Goal: Transaction & Acquisition: Register for event/course

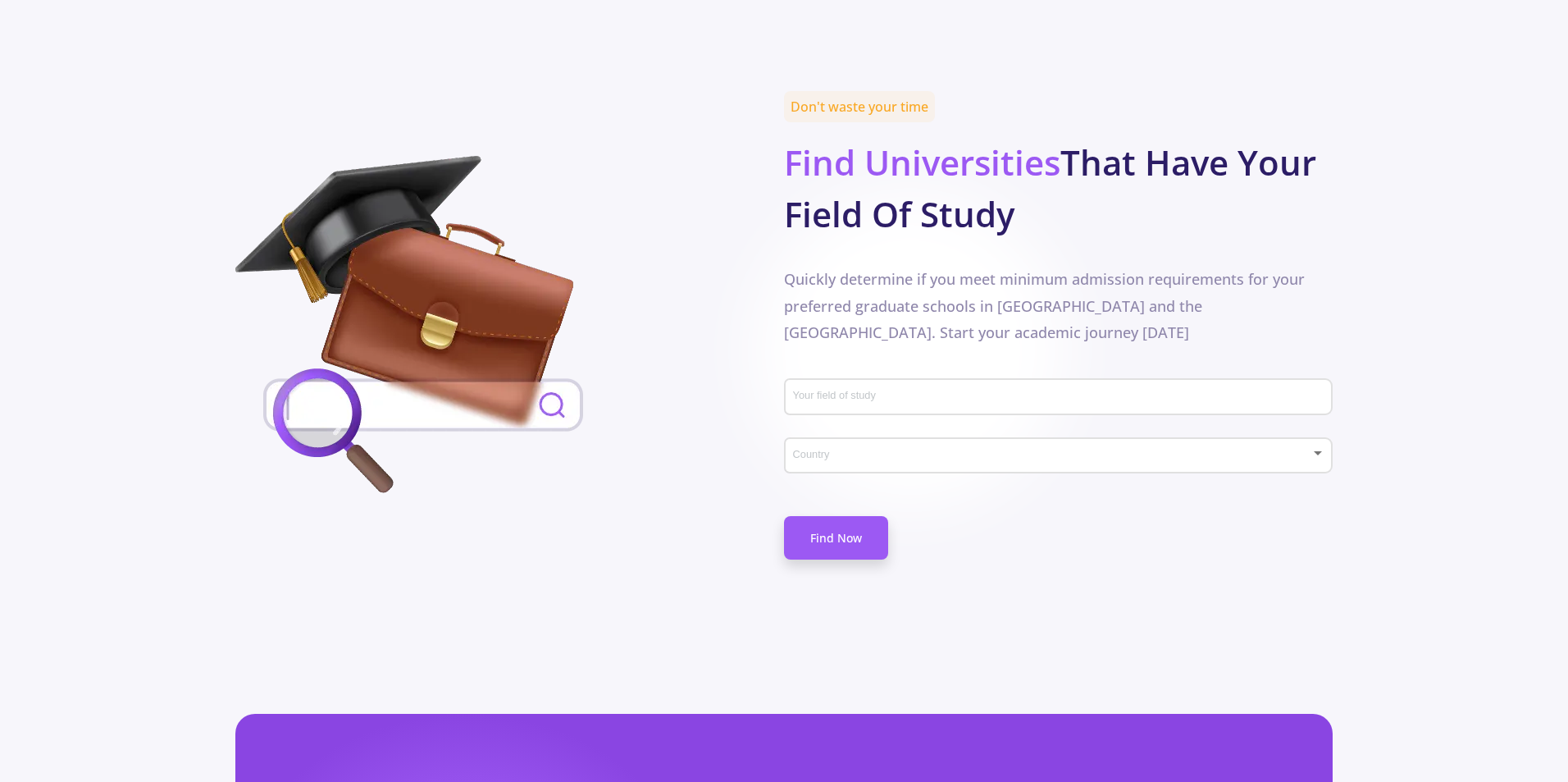
scroll to position [729, 0]
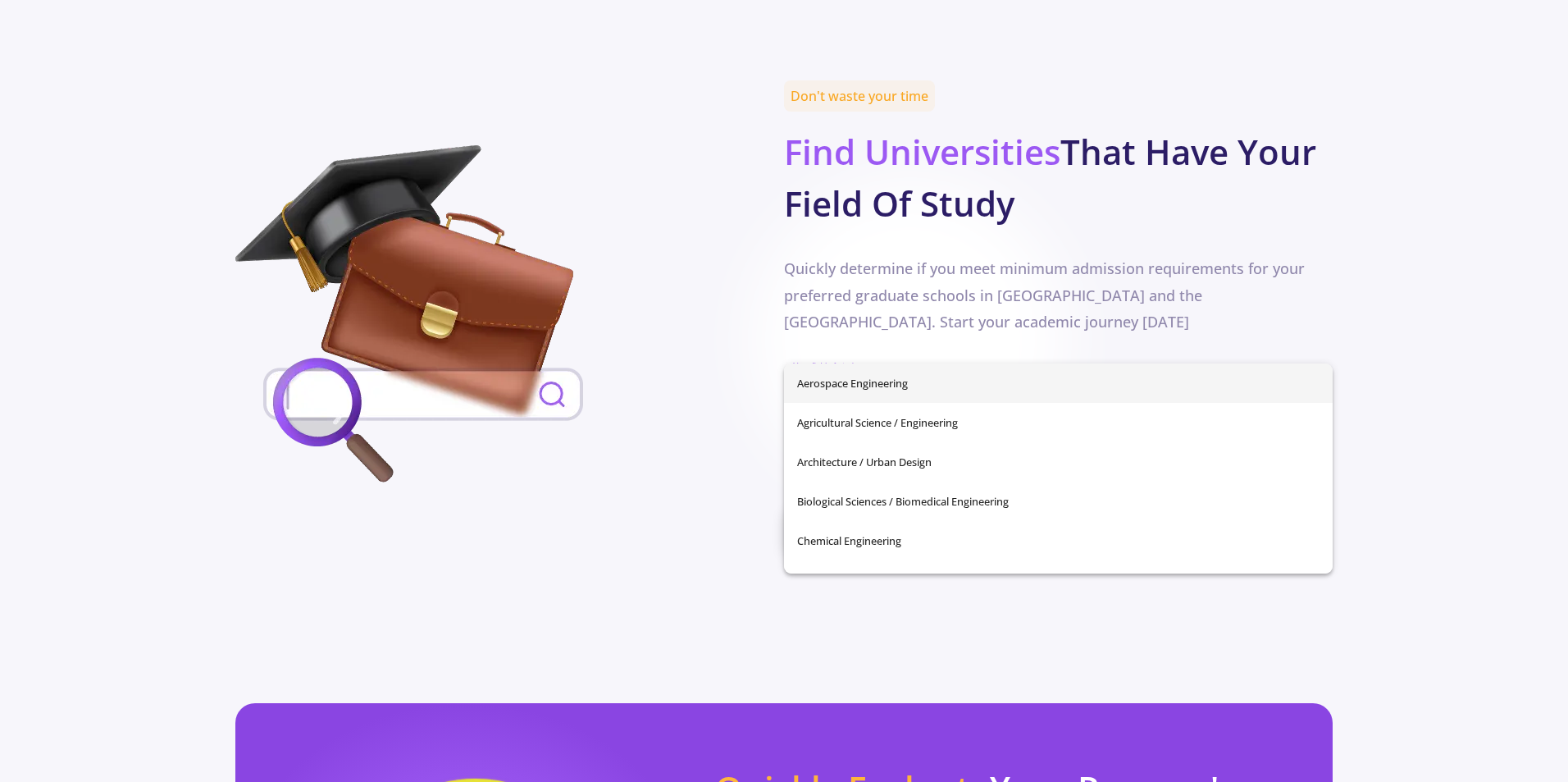
click at [1001, 380] on input "Your field of study" at bounding box center [1060, 387] width 537 height 14
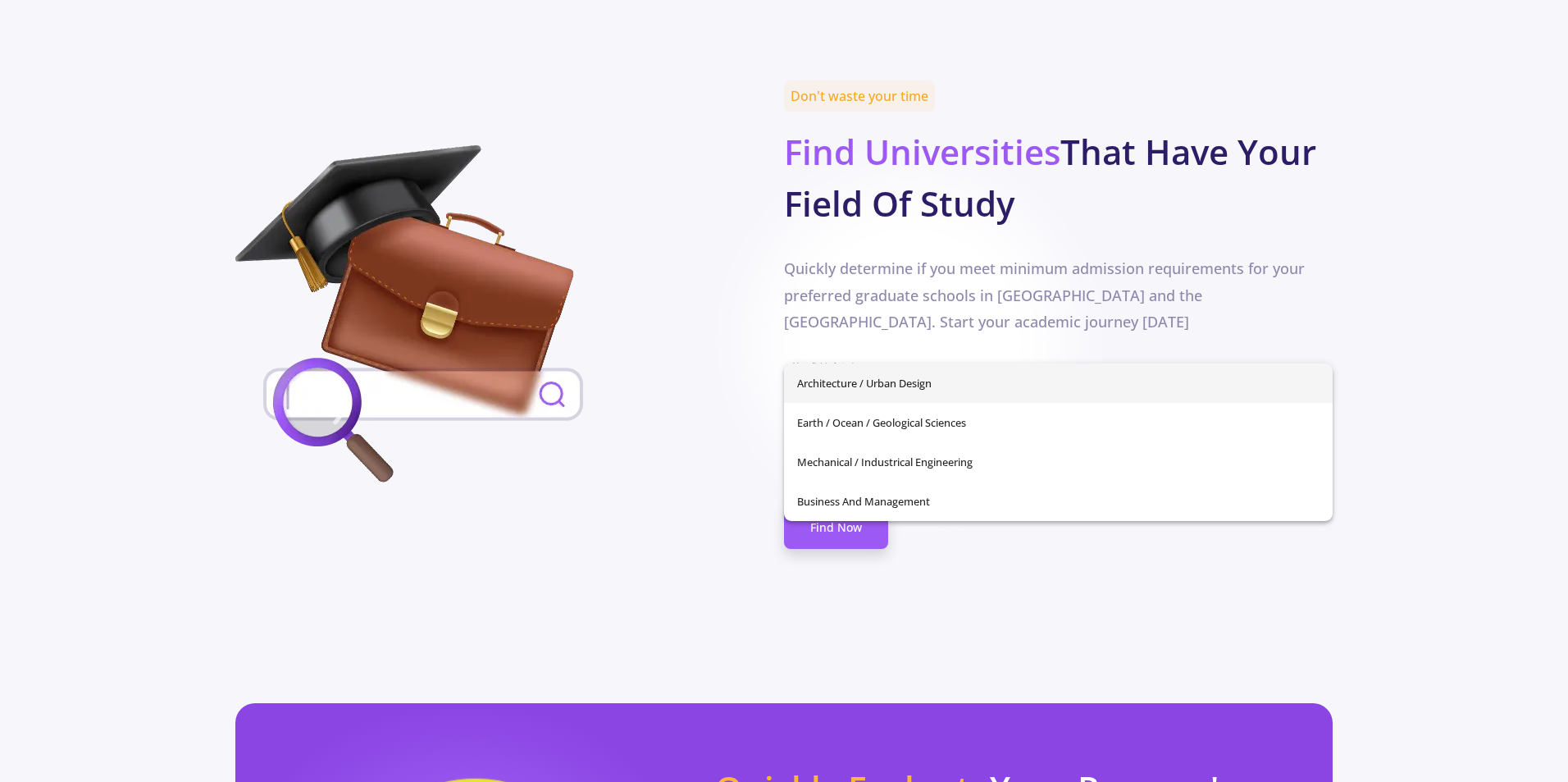
type input "a"
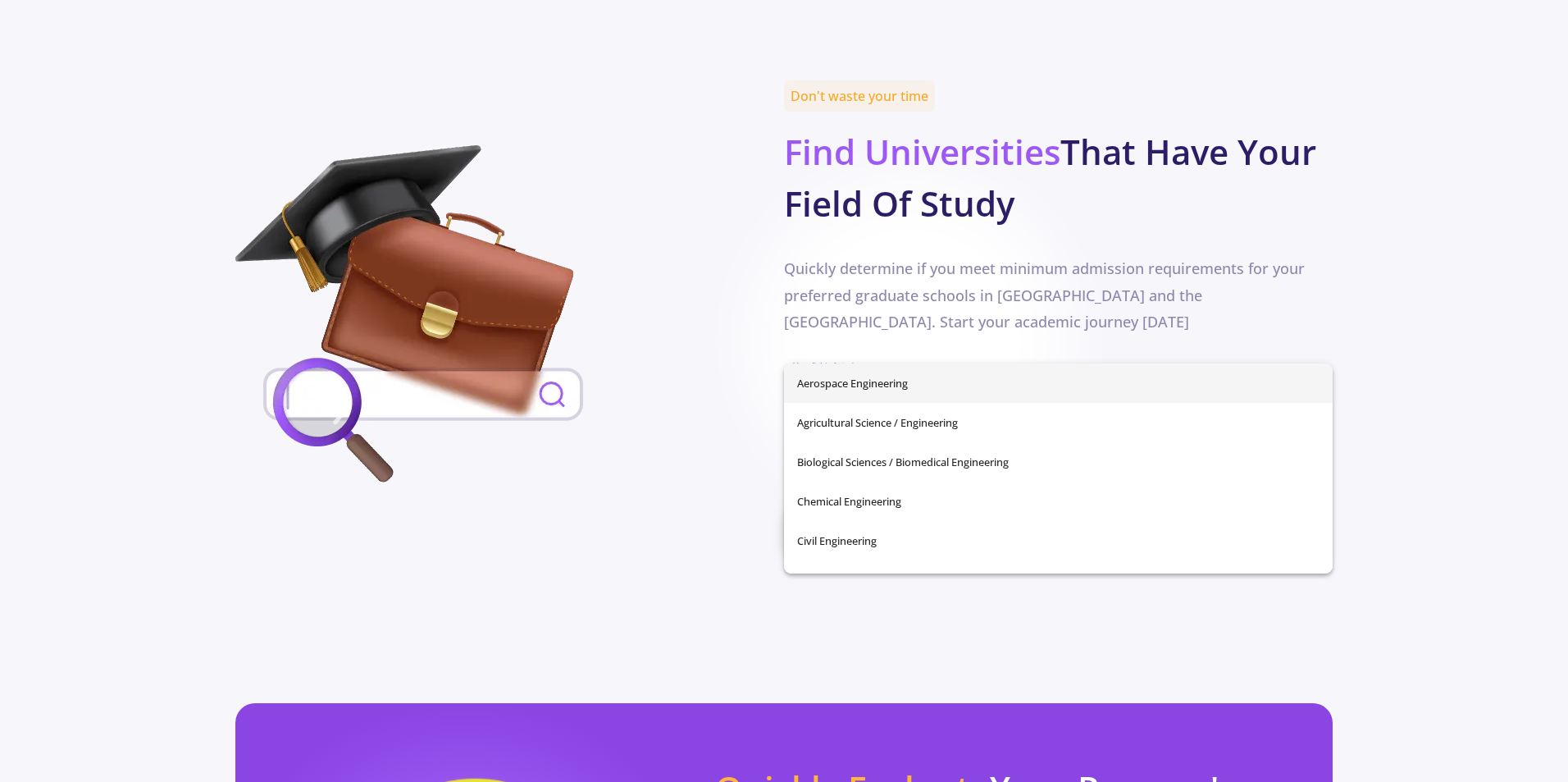
type input "ind"
click at [879, 380] on input "Your field of study" at bounding box center [1060, 387] width 537 height 14
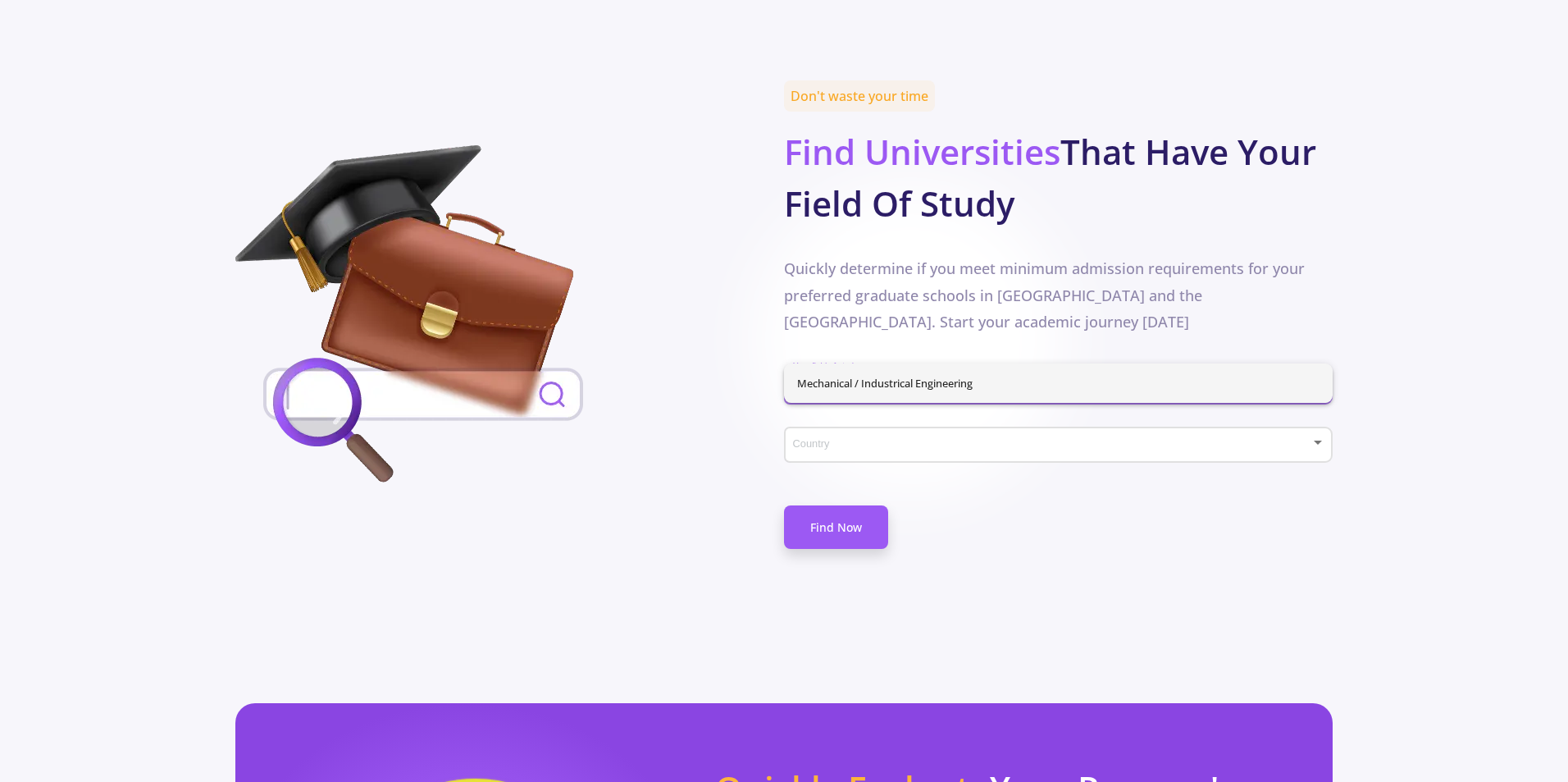
type input "industri"
click at [947, 300] on div "Don't waste your time Find Universities That Have Your Field Of Study Quickly d…" at bounding box center [1057, 317] width 548 height 463
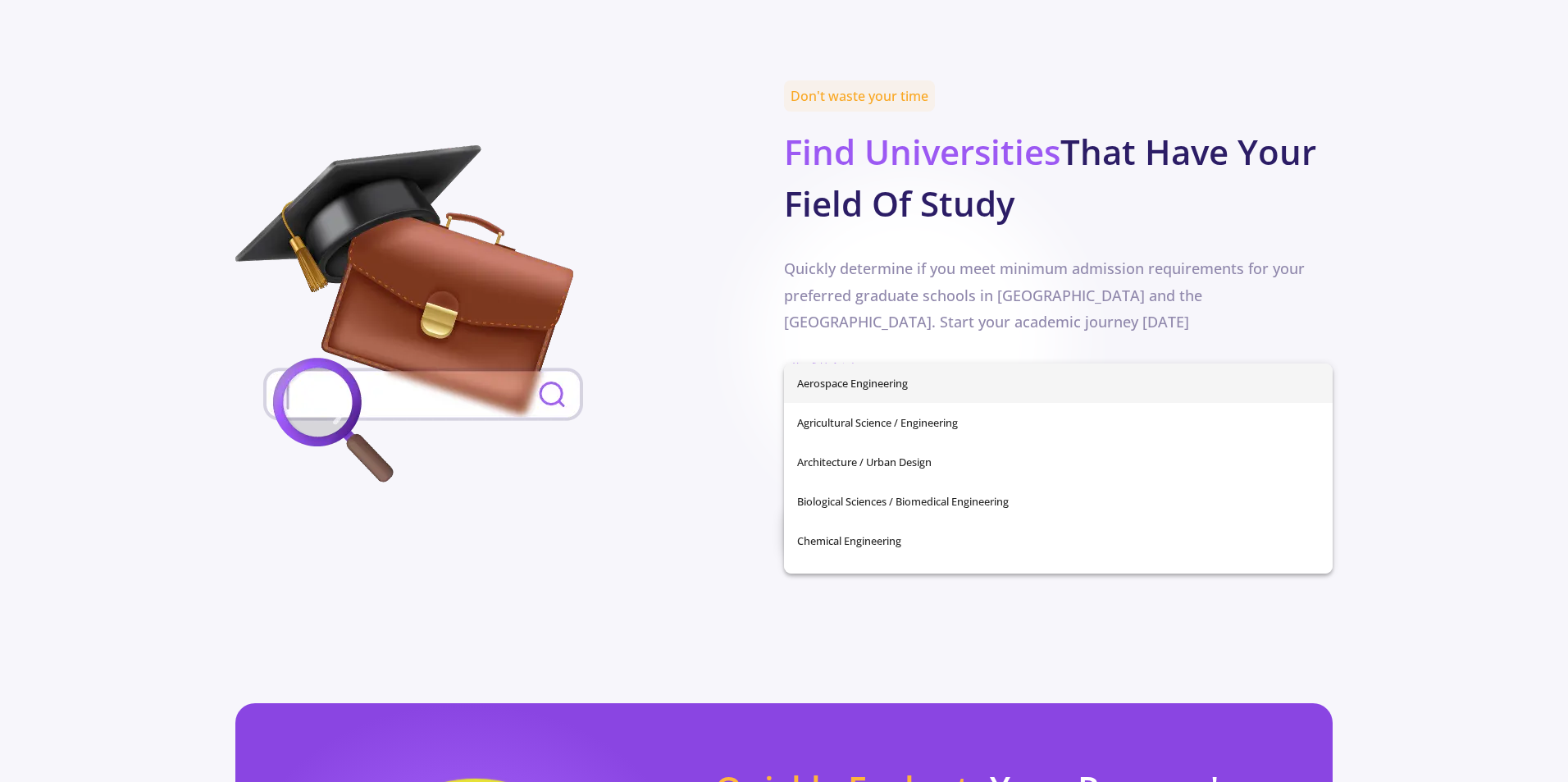
click at [893, 380] on input "Your field of study" at bounding box center [1060, 387] width 537 height 14
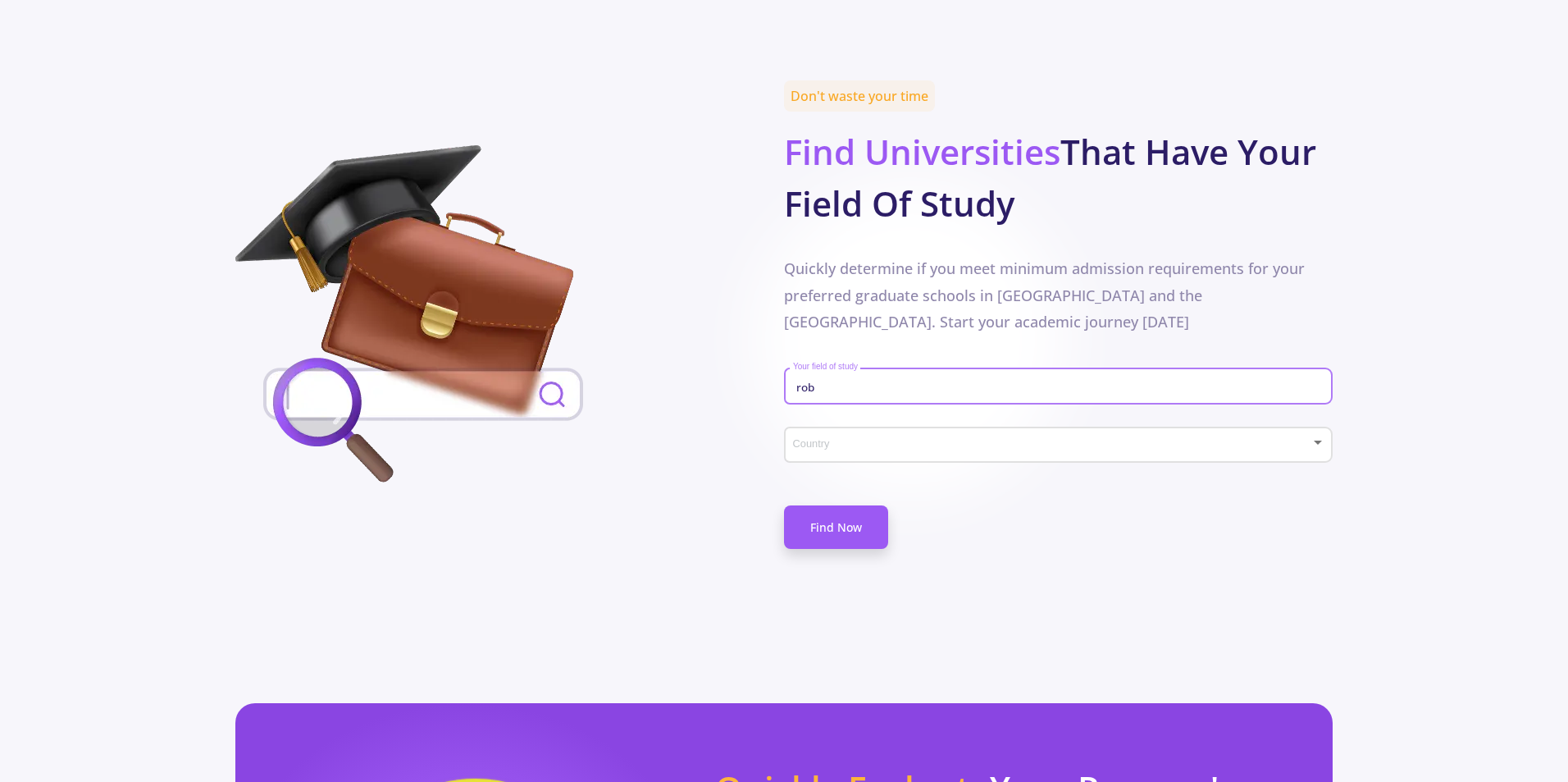
click at [893, 380] on input "rob" at bounding box center [1060, 387] width 537 height 14
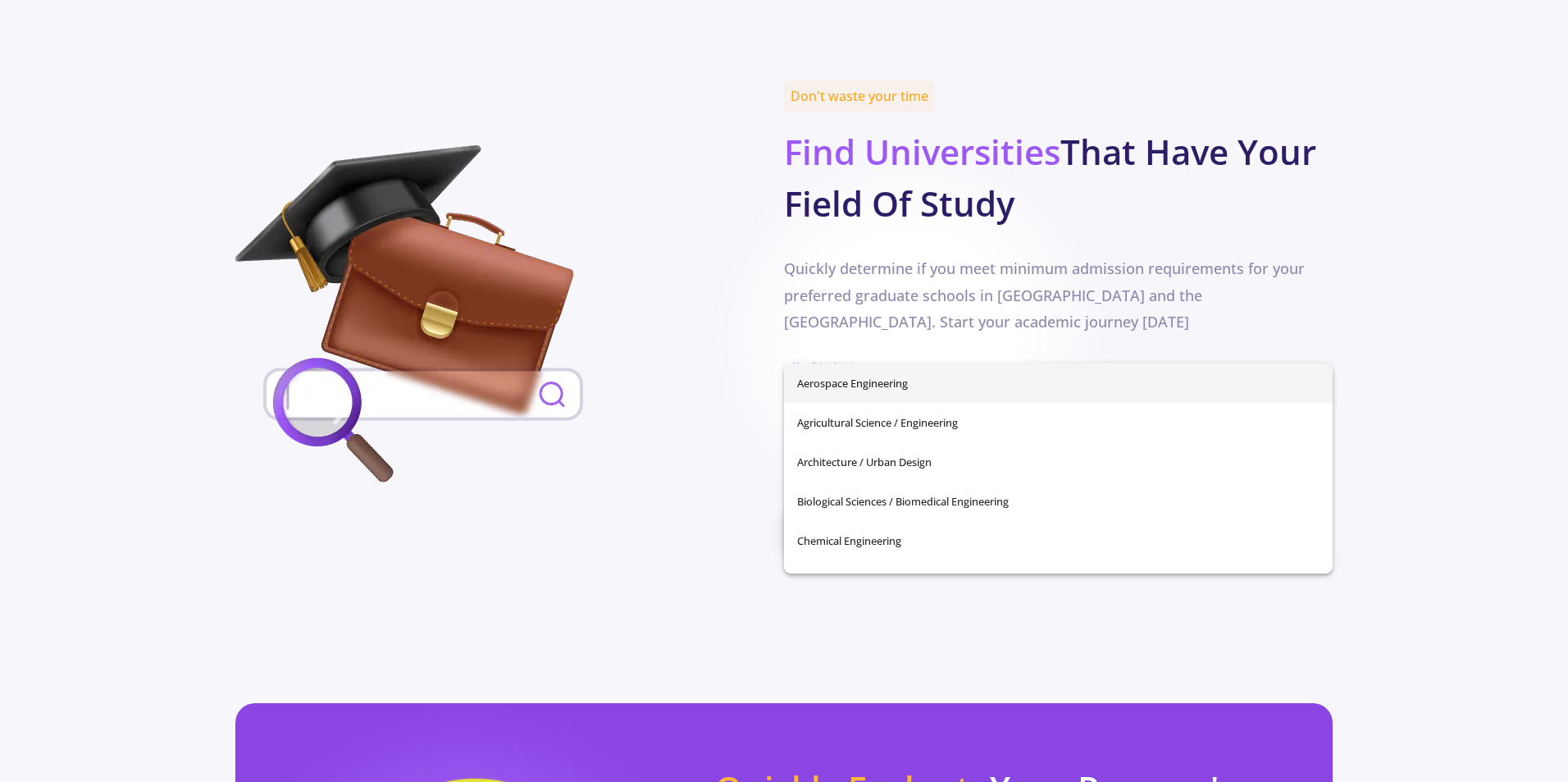
type input "a"
click at [918, 302] on div "Don't waste your time Find Universities That Have Your Field Of Study Quickly d…" at bounding box center [1057, 317] width 548 height 463
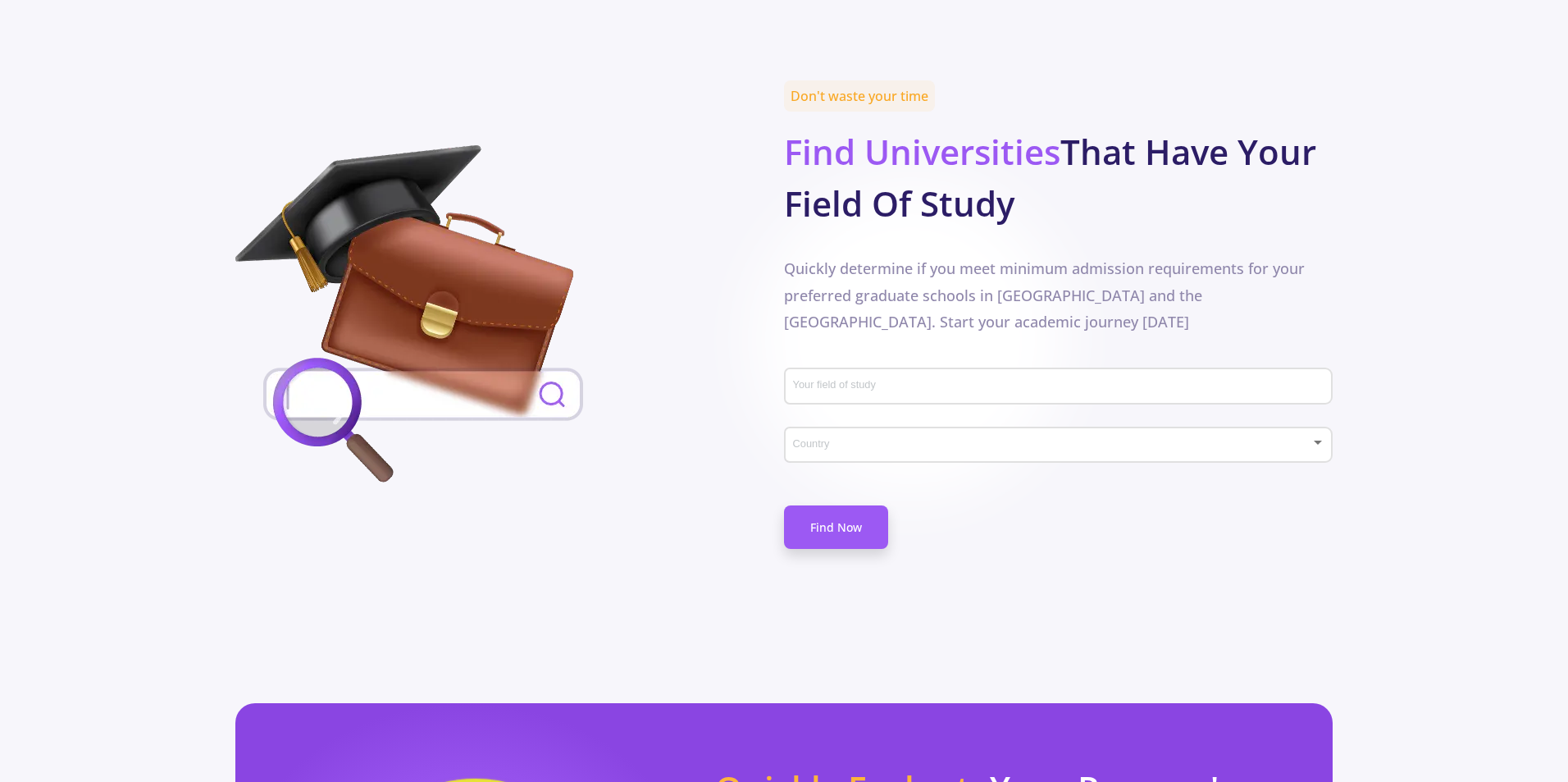
click at [877, 362] on div "Your field of study" at bounding box center [1058, 383] width 533 height 42
type input "animation"
click at [880, 440] on div at bounding box center [1051, 445] width 518 height 13
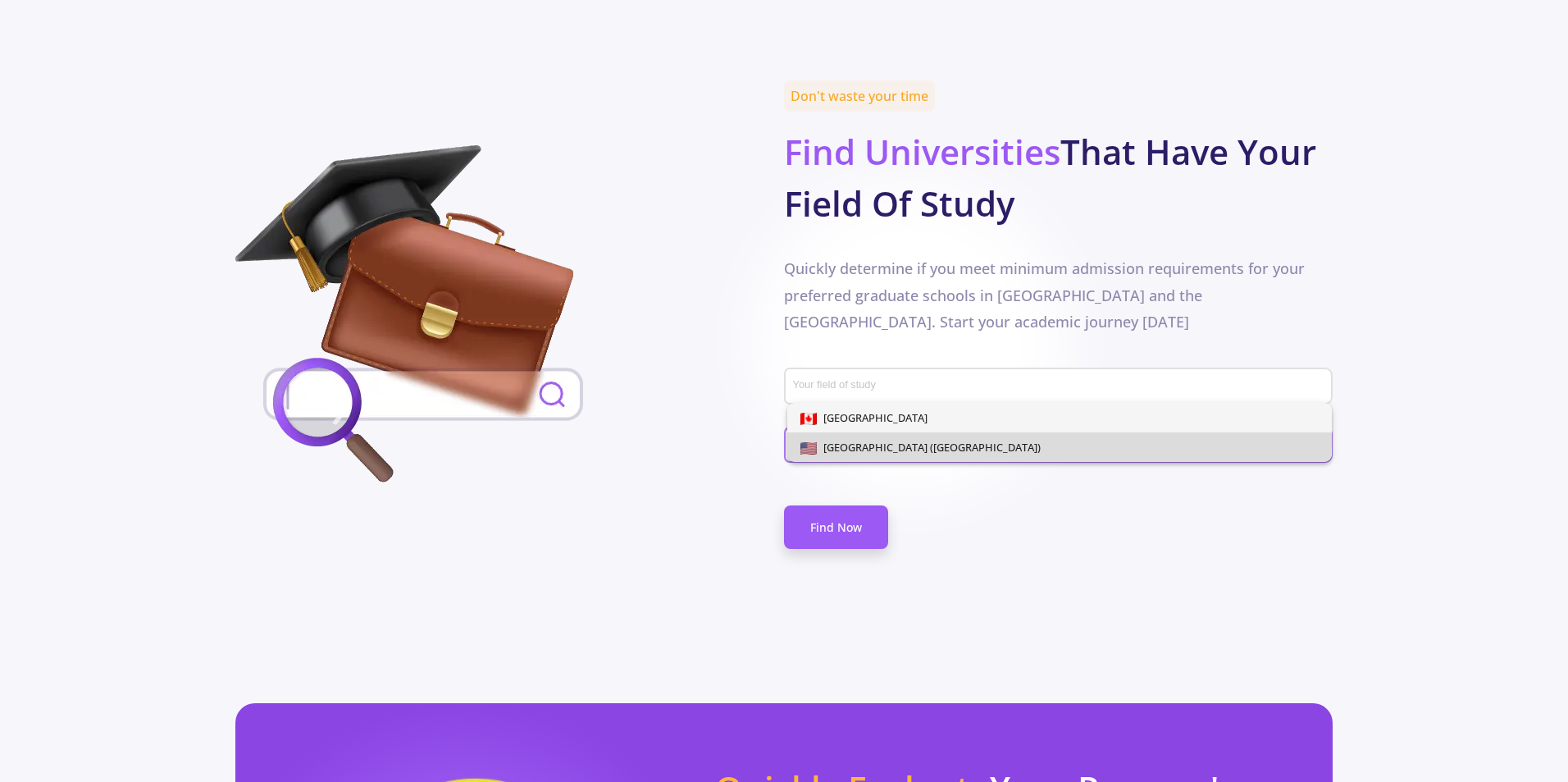
click at [891, 440] on span "[GEOGRAPHIC_DATA] ([GEOGRAPHIC_DATA])" at bounding box center [928, 446] width 224 height 14
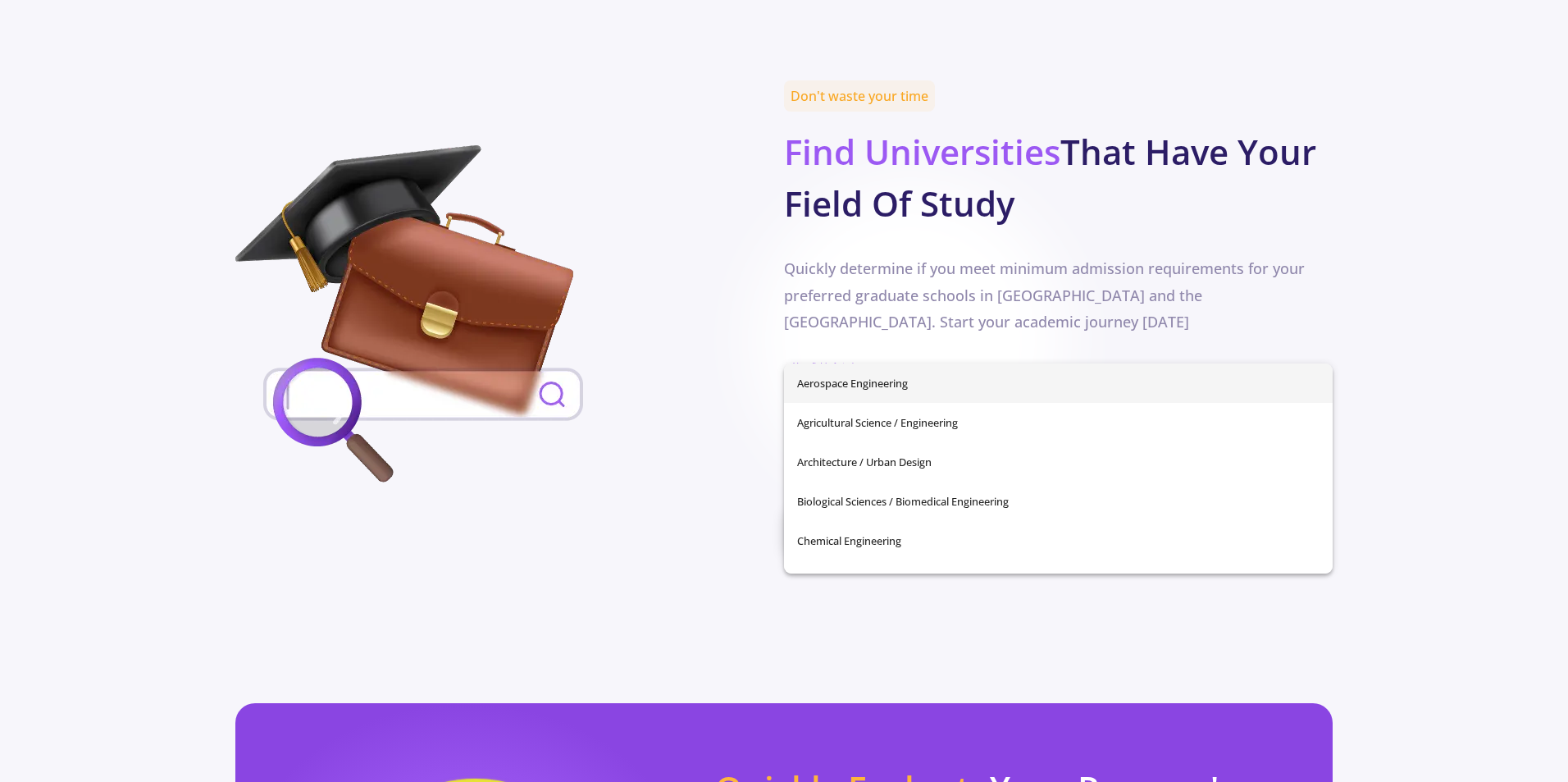
click at [856, 380] on input "Your field of study" at bounding box center [1060, 387] width 537 height 14
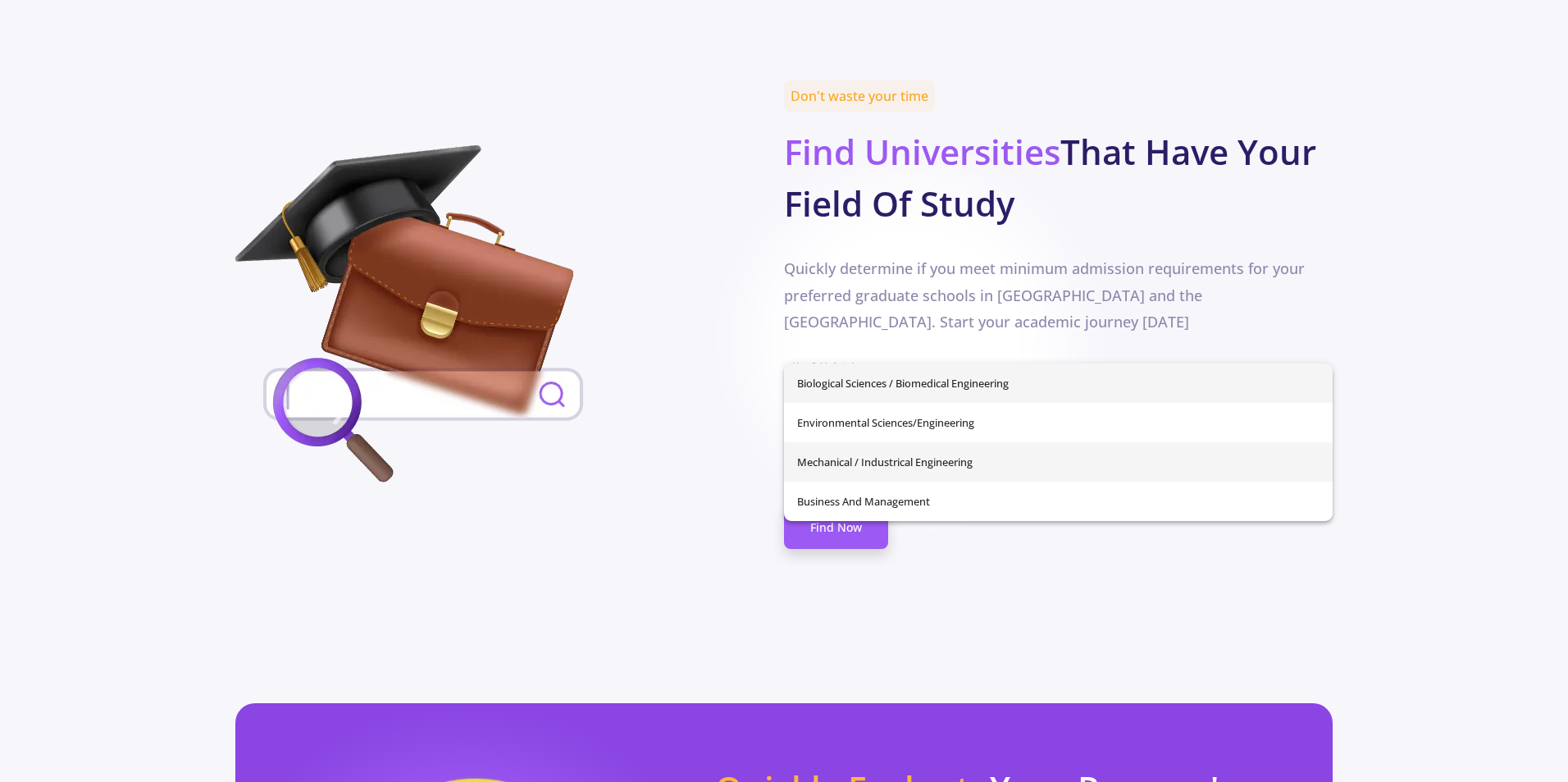
type input "me"
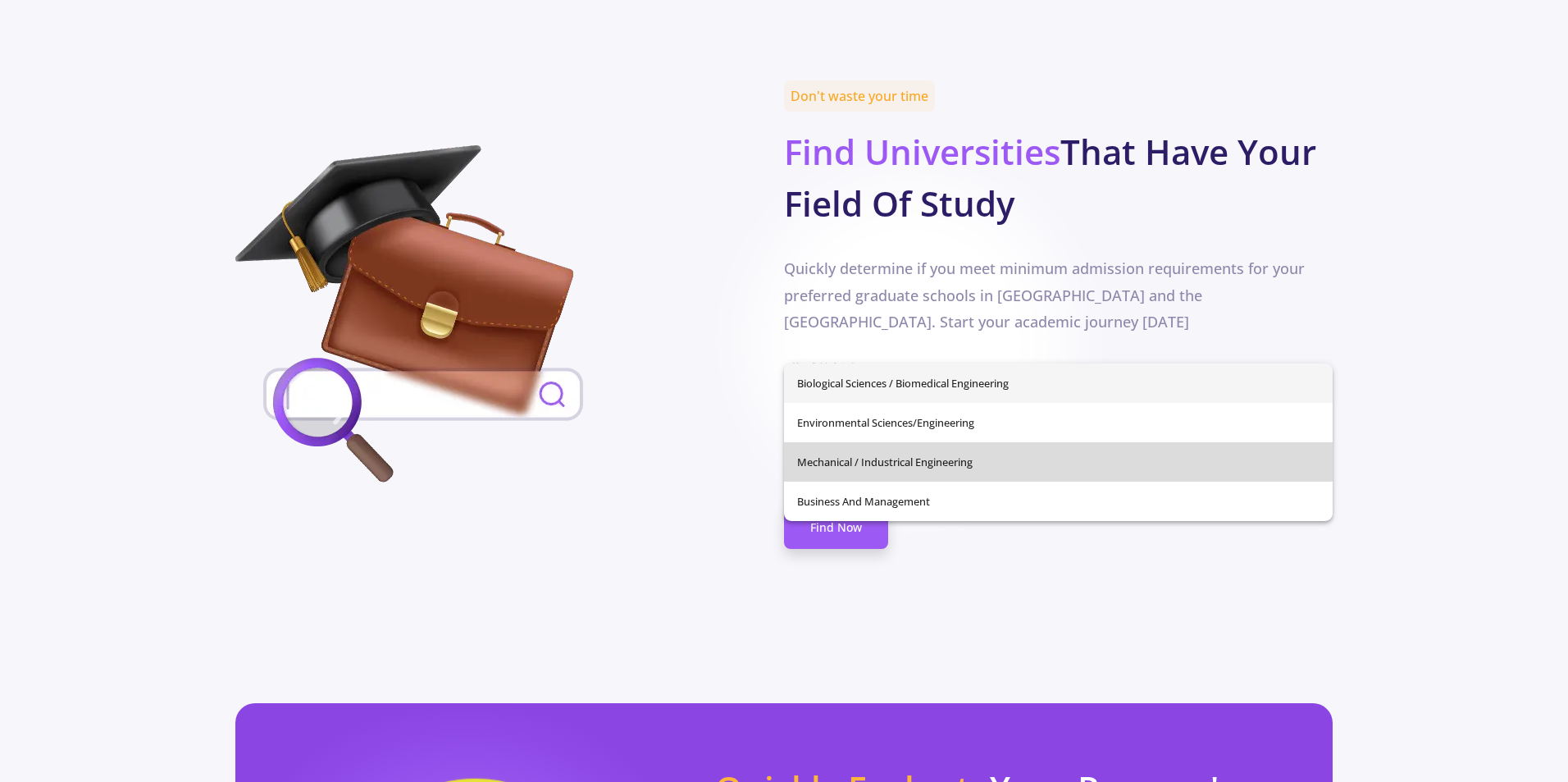
click at [863, 467] on div "Biological Sciences / Biomedical Engineering Environmental Sciences/Engineering…" at bounding box center [1057, 442] width 548 height 157
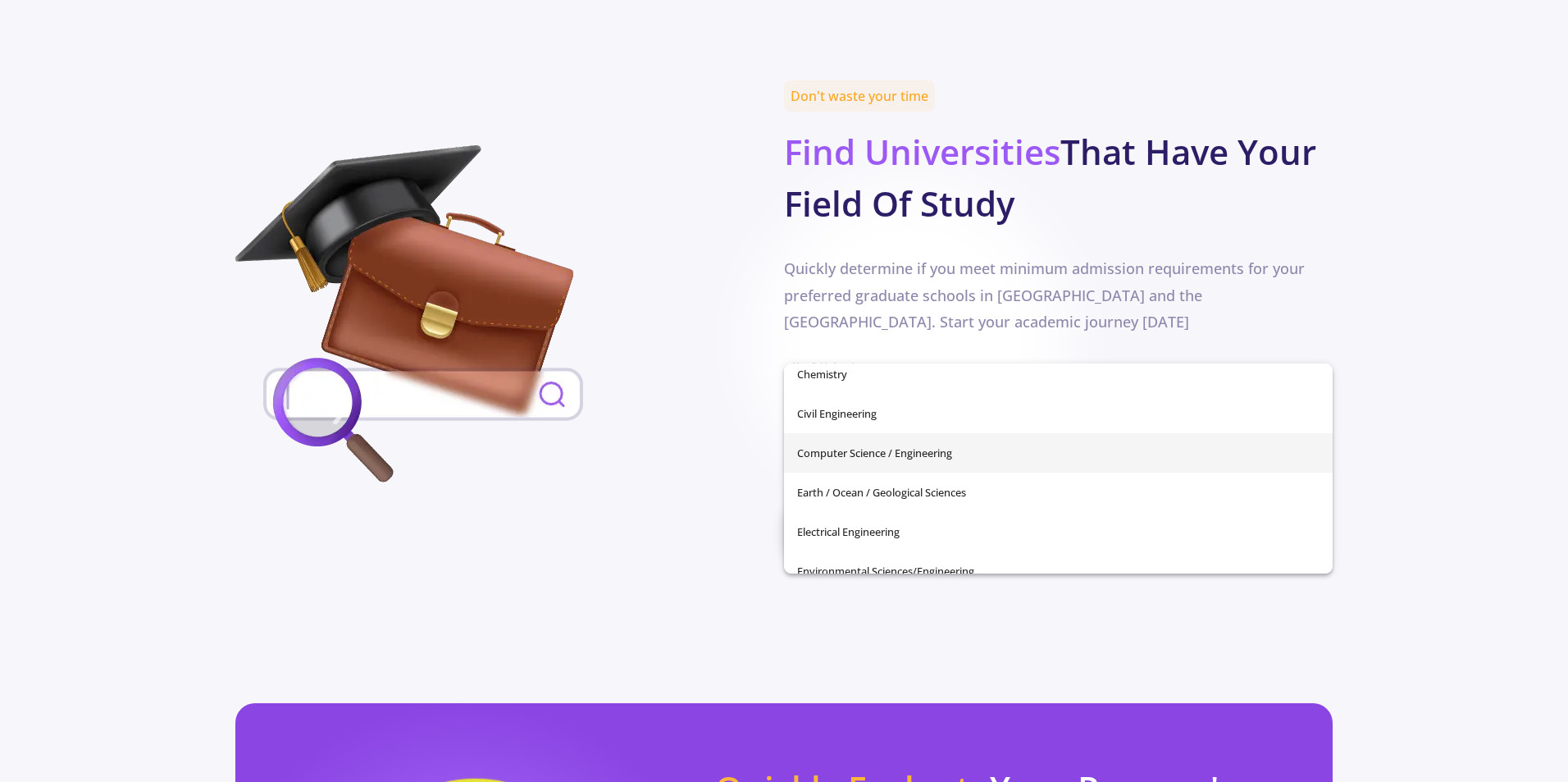
scroll to position [202, 0]
click at [875, 459] on span "Computer Science / Engineering" at bounding box center [1058, 456] width 522 height 40
type input "Computer Science / Engineering"
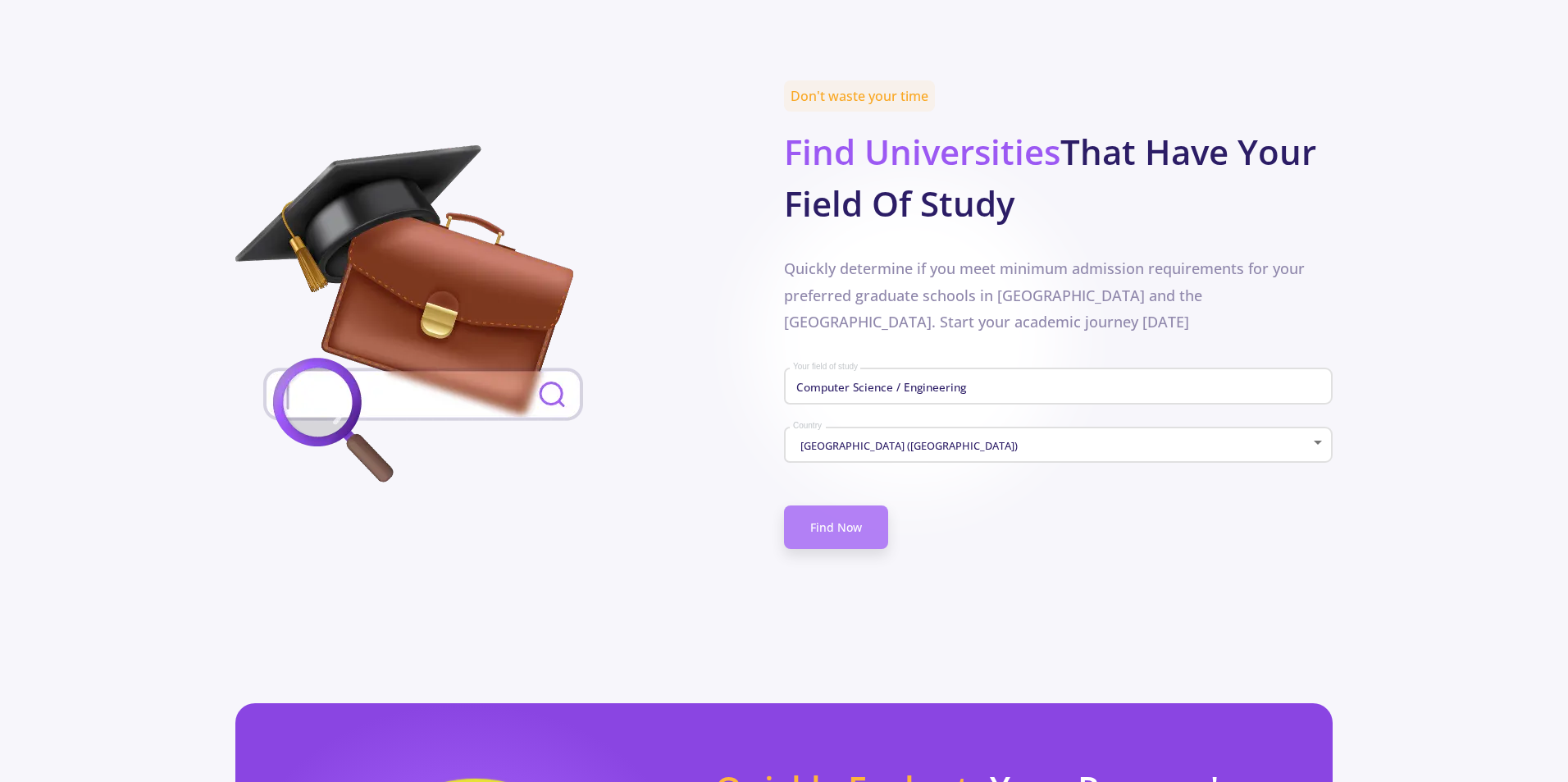
click at [830, 505] on link "Find Now" at bounding box center [836, 526] width 104 height 43
click at [841, 505] on link "Find Now" at bounding box center [836, 526] width 104 height 43
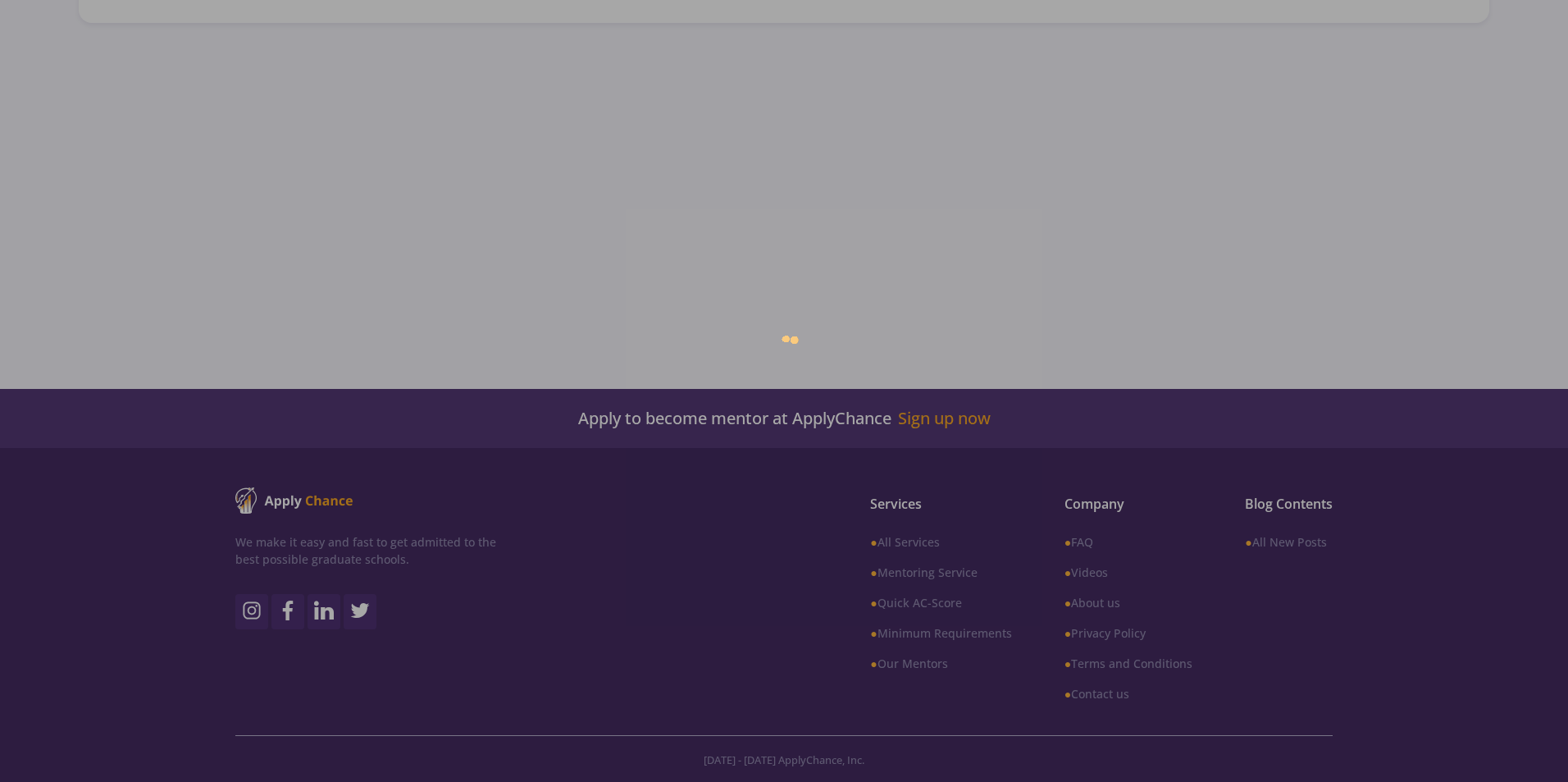
type input "Computer Science / Engineering"
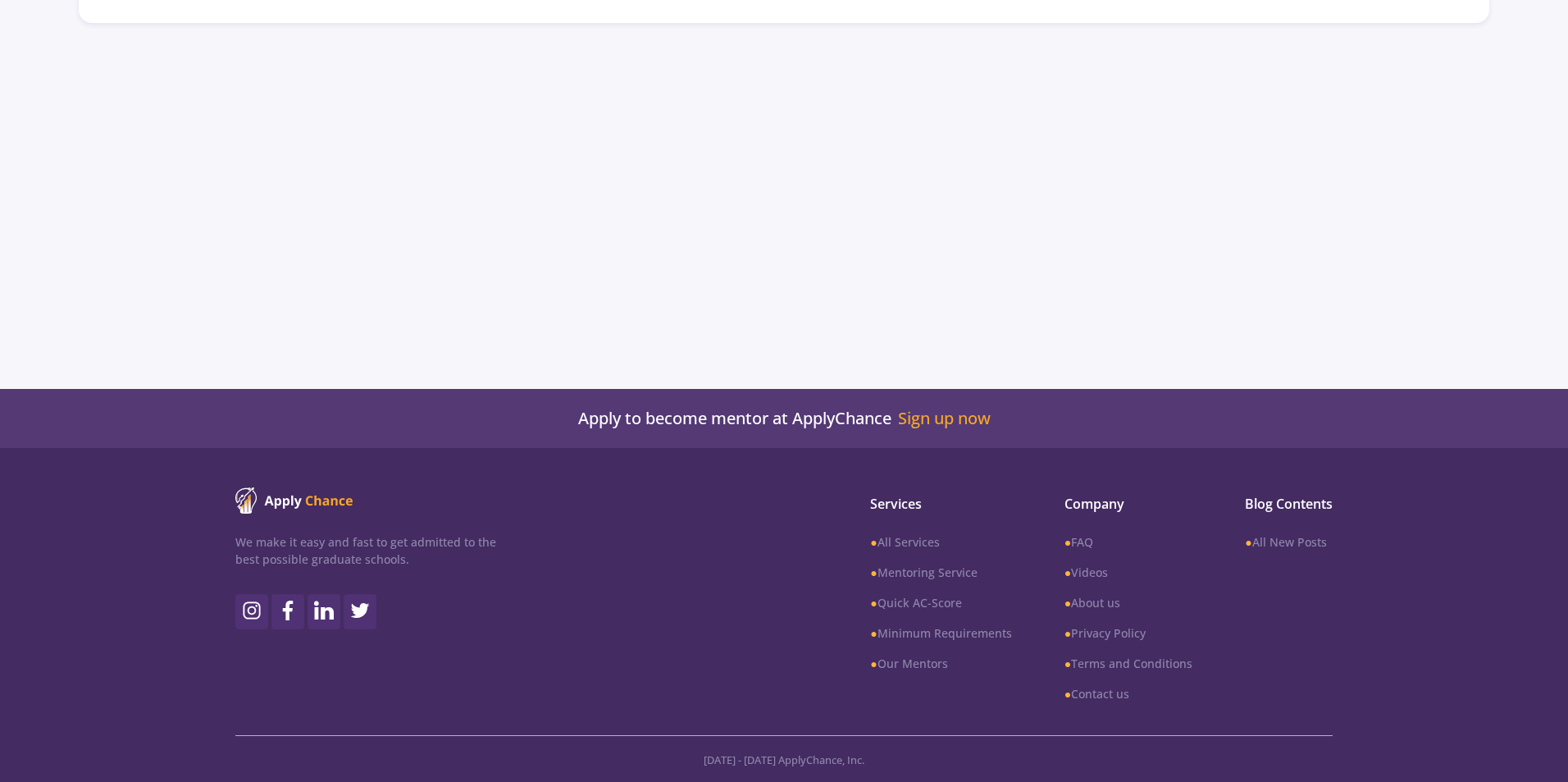
scroll to position [423, 0]
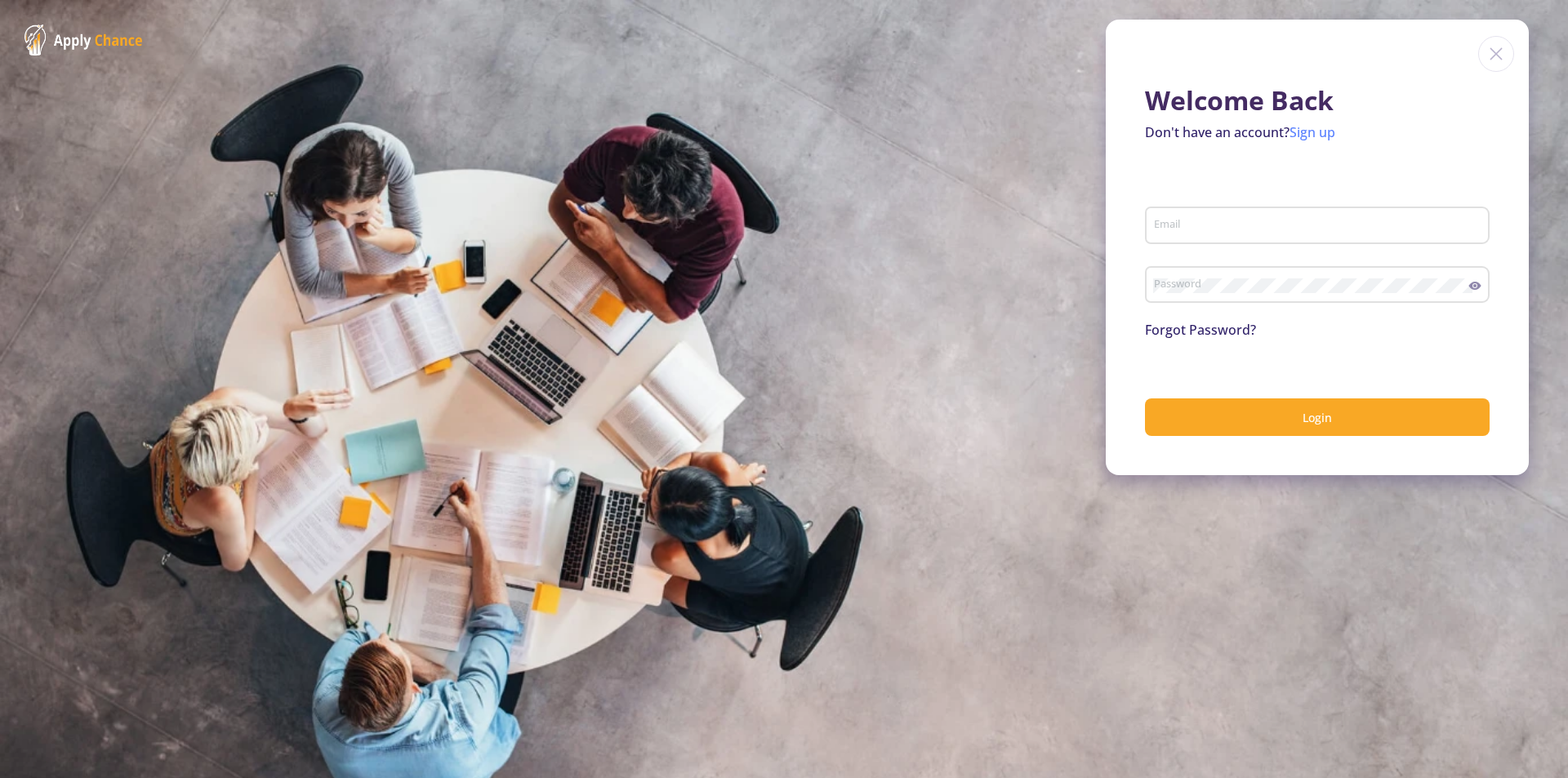
click at [1325, 139] on link "Sign up" at bounding box center [1313, 131] width 46 height 18
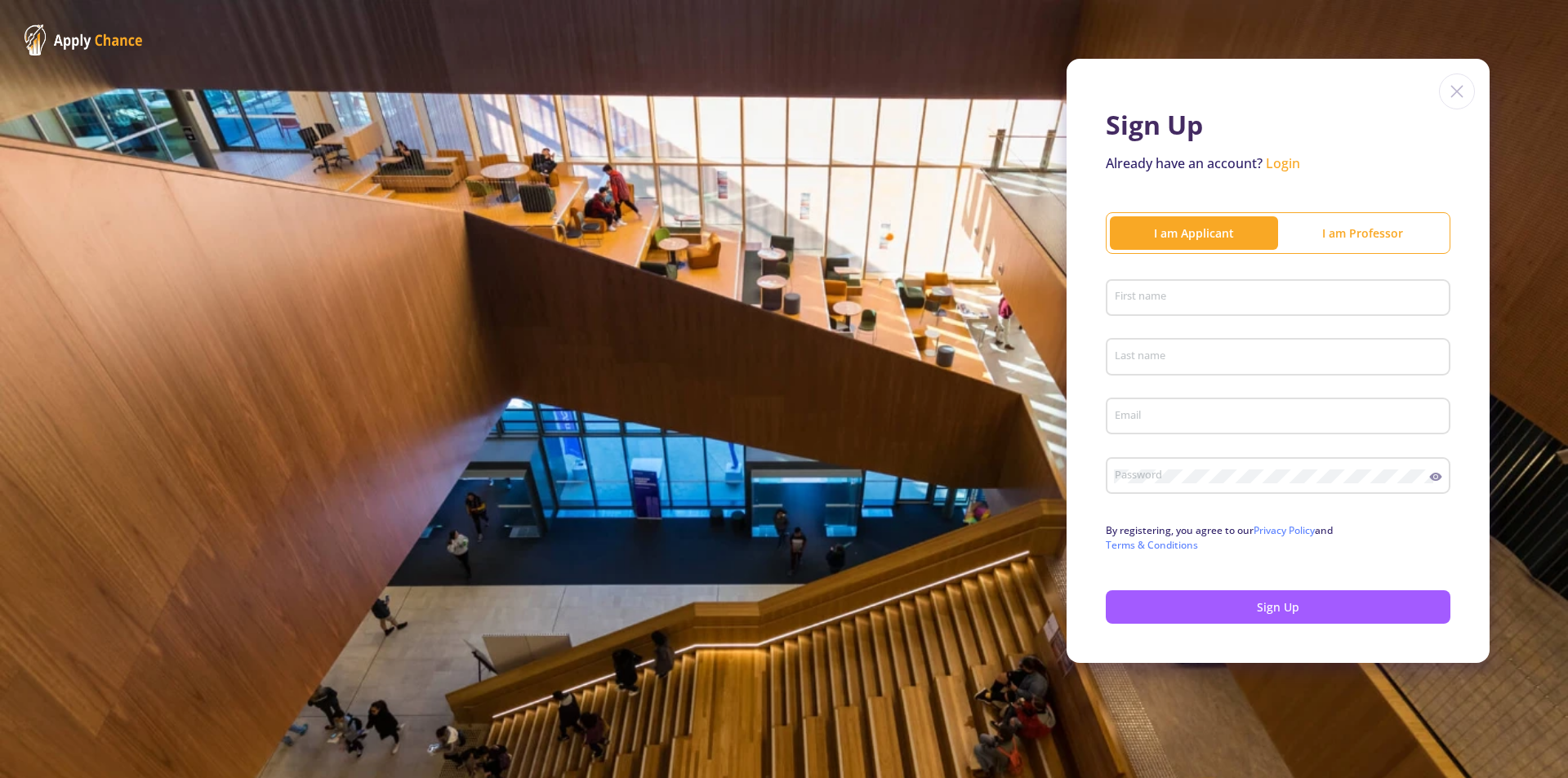
click at [1249, 293] on input "First name" at bounding box center [1280, 298] width 333 height 14
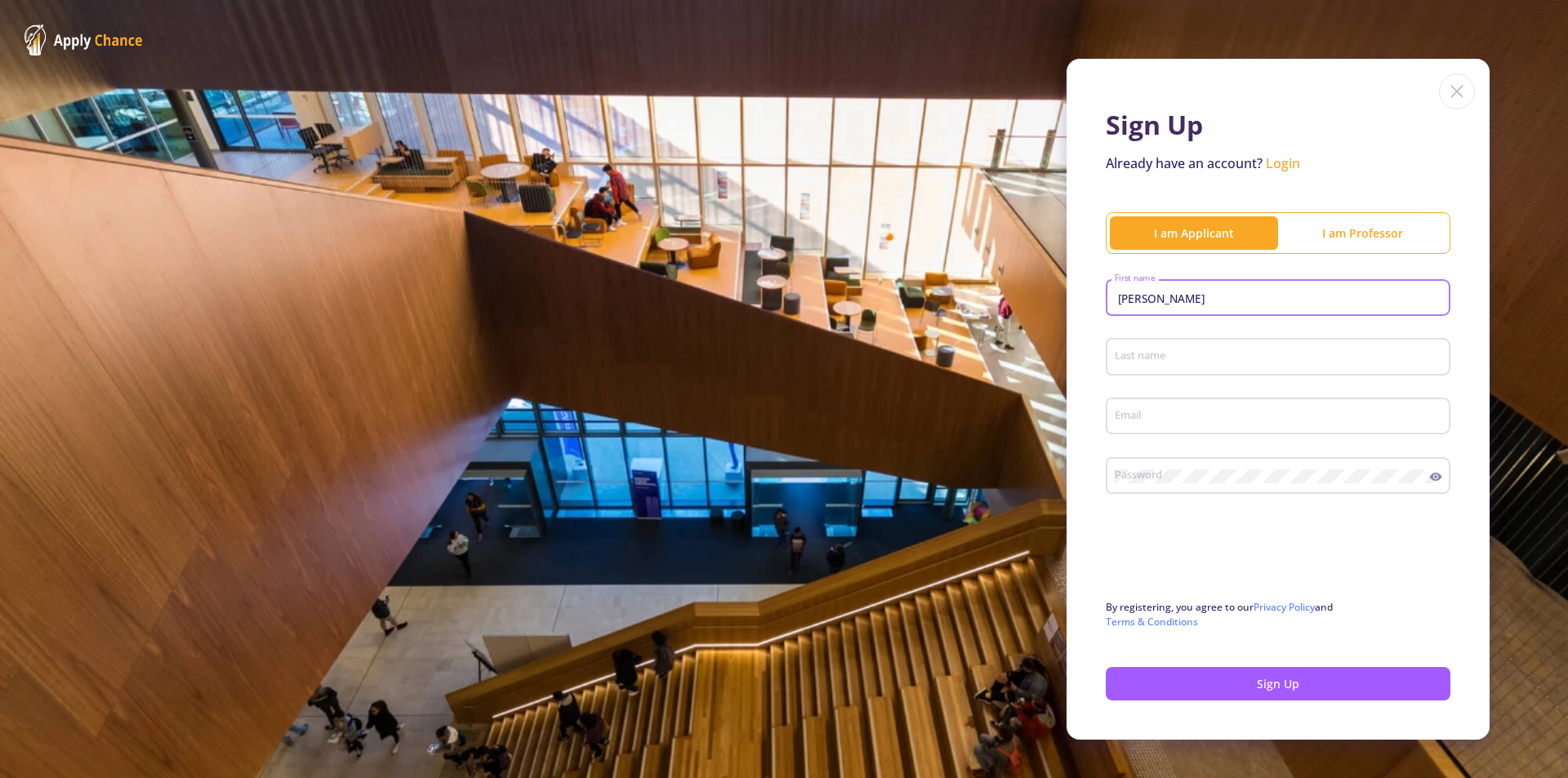
type input "[PERSON_NAME]"
click at [1221, 361] on input "Last name" at bounding box center [1280, 357] width 333 height 14
type input "[PERSON_NAME]"
click at [1199, 410] on input "Email" at bounding box center [1280, 416] width 333 height 14
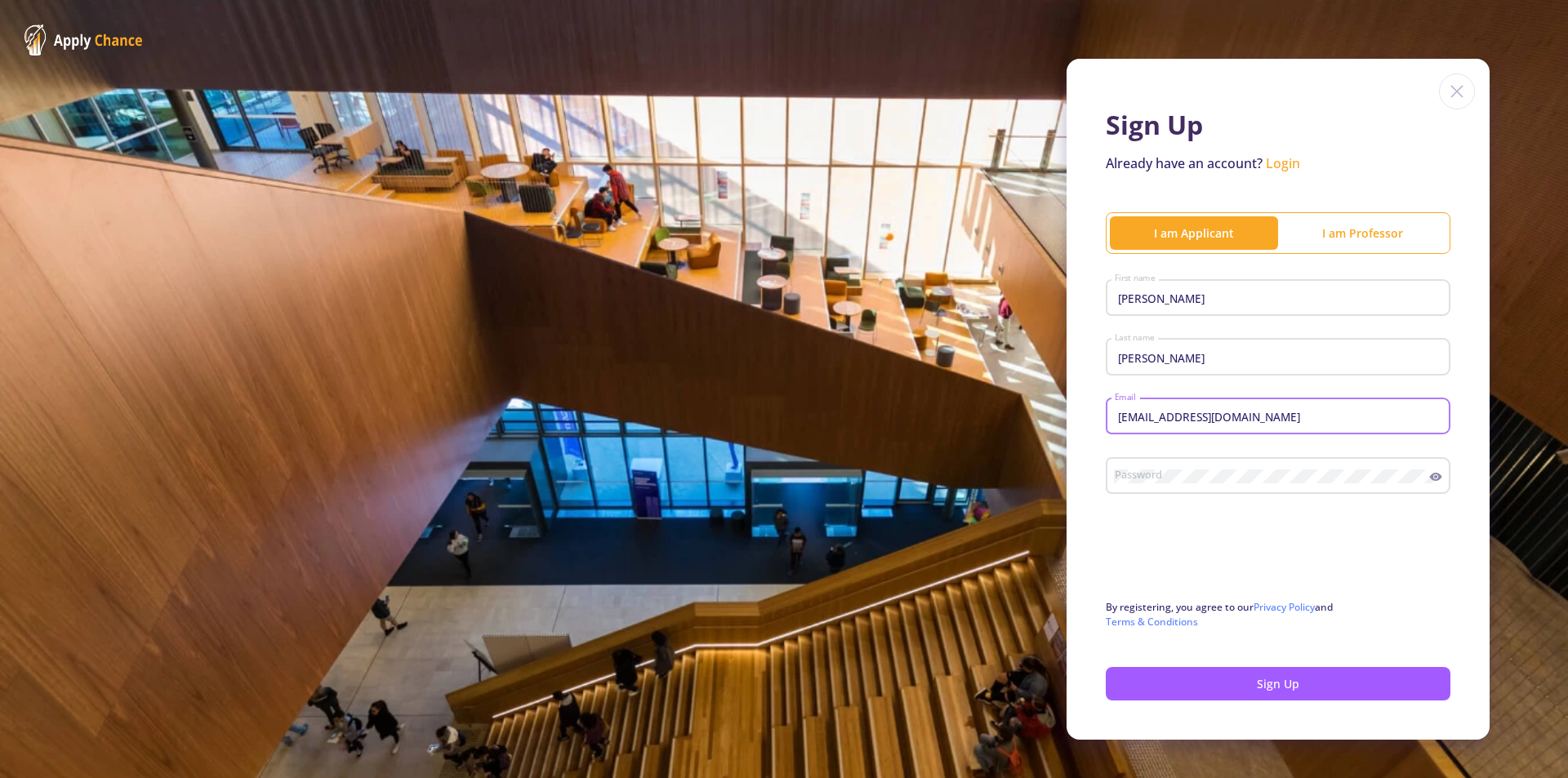
type input "[EMAIL_ADDRESS][DOMAIN_NAME]"
click at [1247, 690] on button "Sign Up" at bounding box center [1277, 683] width 344 height 34
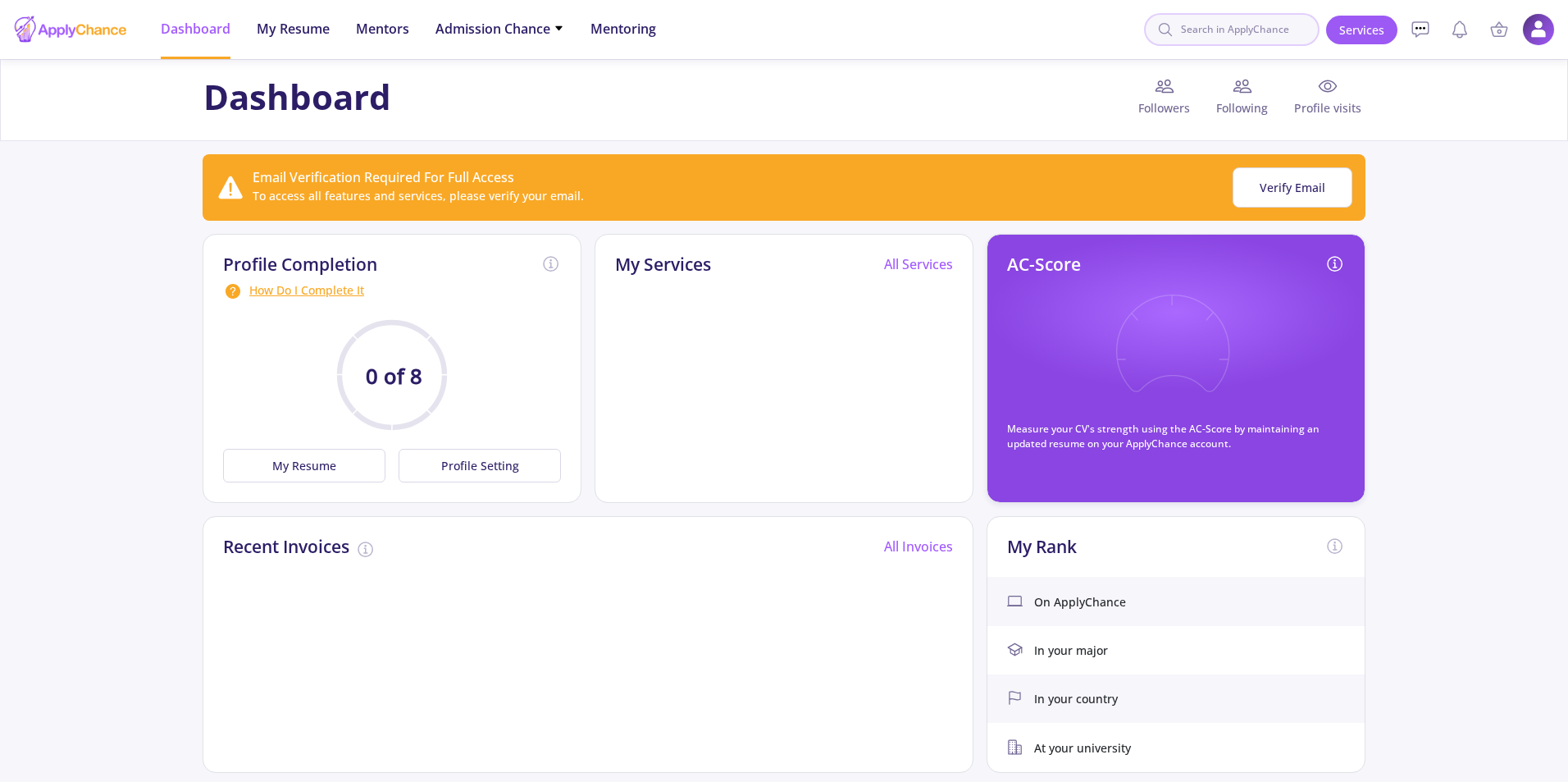
click at [1223, 31] on input at bounding box center [1232, 30] width 175 height 33
type input "gobelin"
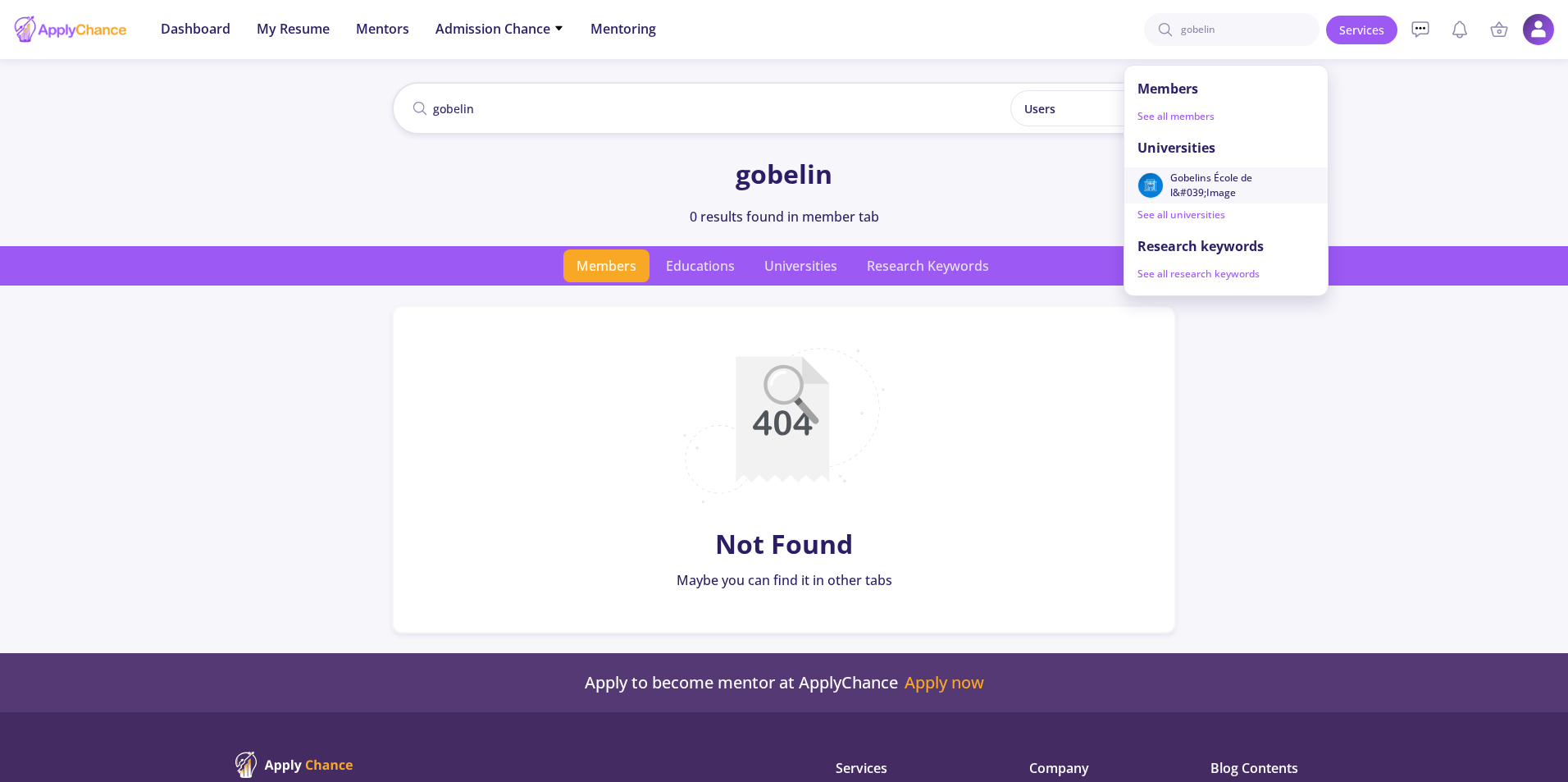
click at [1250, 174] on span "Gobelins École de l&#039;Image" at bounding box center [1236, 185] width 133 height 30
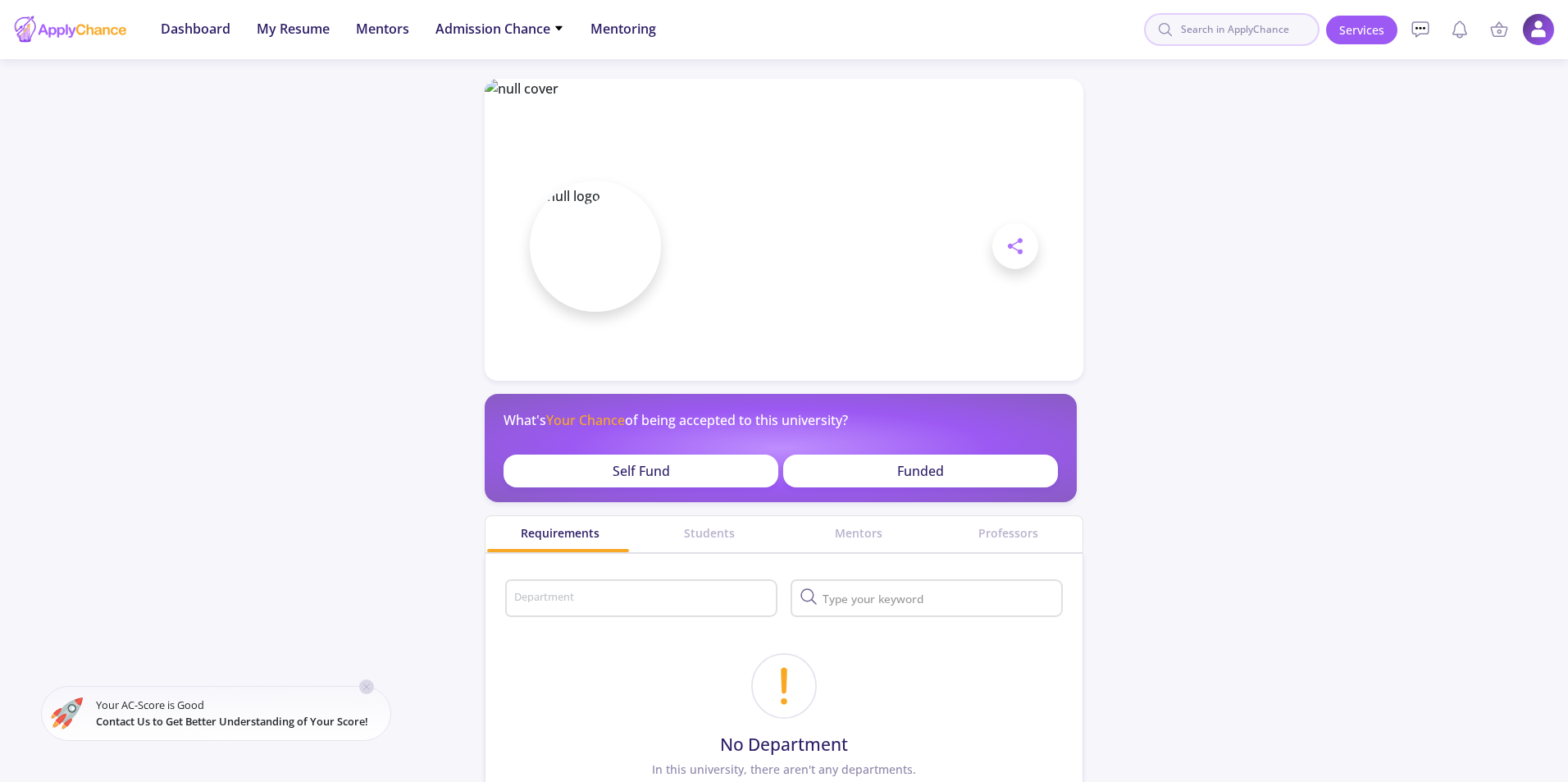
click at [1262, 35] on input at bounding box center [1232, 30] width 175 height 33
click at [1223, 122] on div "gobelin" at bounding box center [1226, 124] width 203 height 33
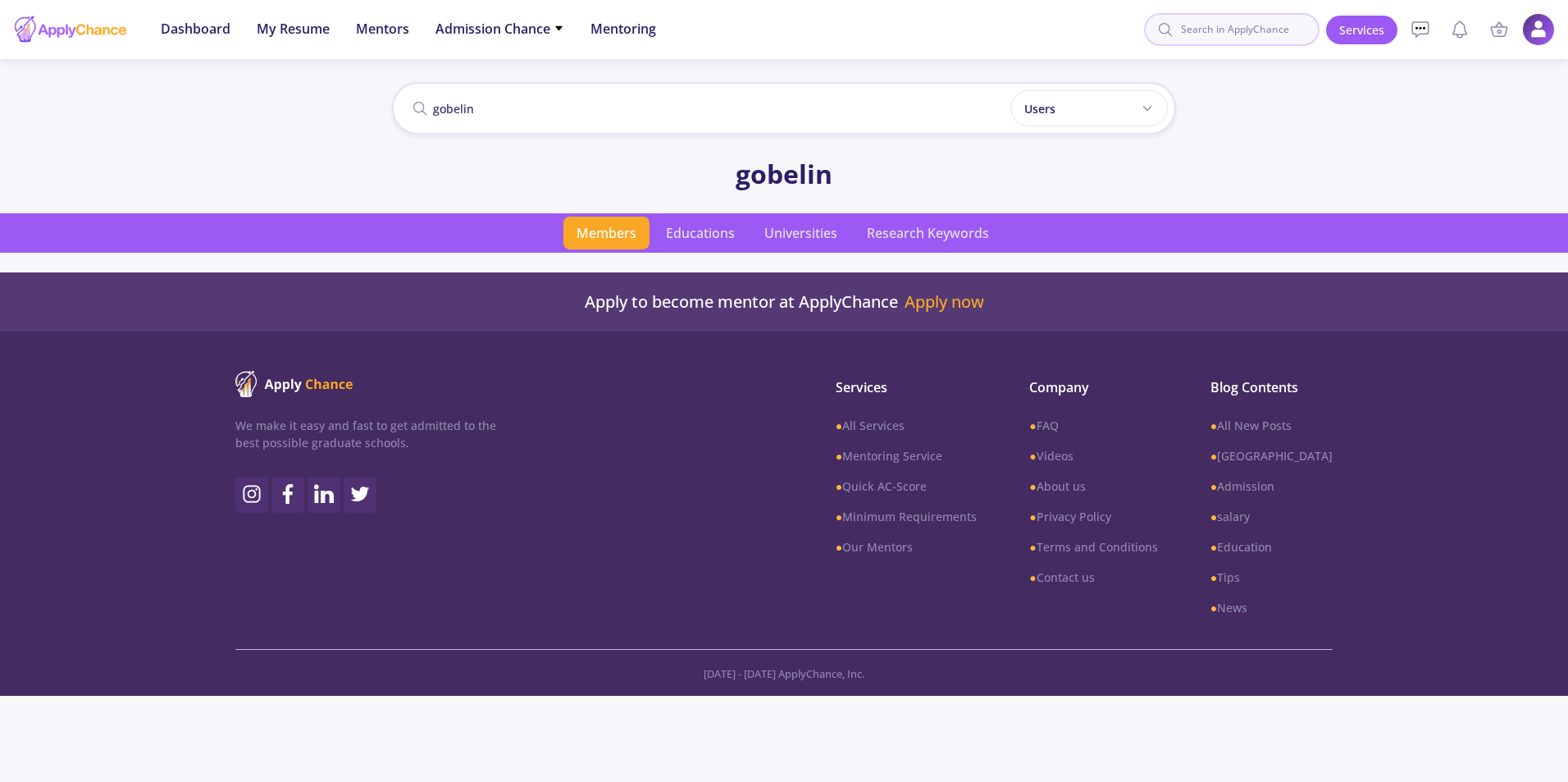
click at [1295, 40] on input at bounding box center [1232, 30] width 175 height 33
